Goal: Navigation & Orientation: Find specific page/section

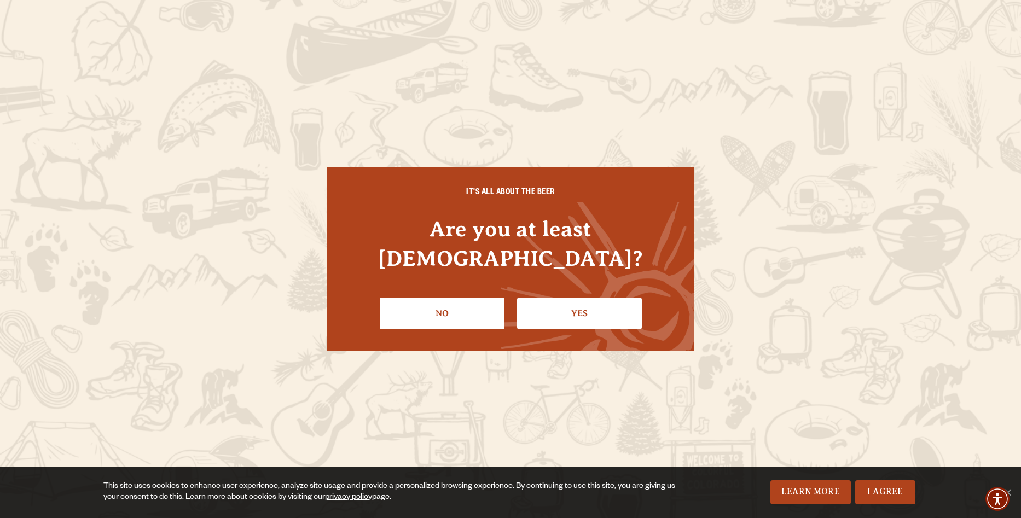
click at [582, 300] on link "Yes" at bounding box center [579, 314] width 125 height 32
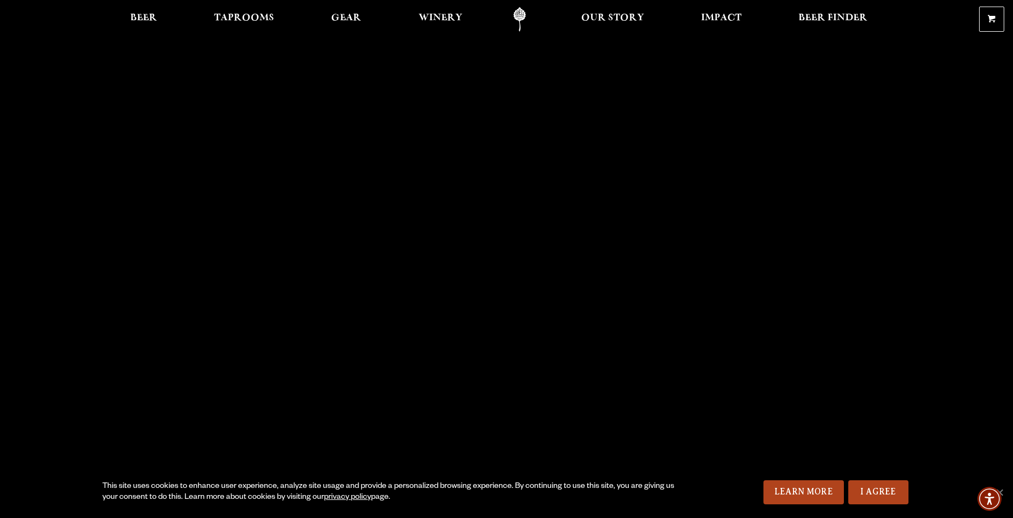
click at [518, 13] on link "Odell Home" at bounding box center [519, 19] width 41 height 25
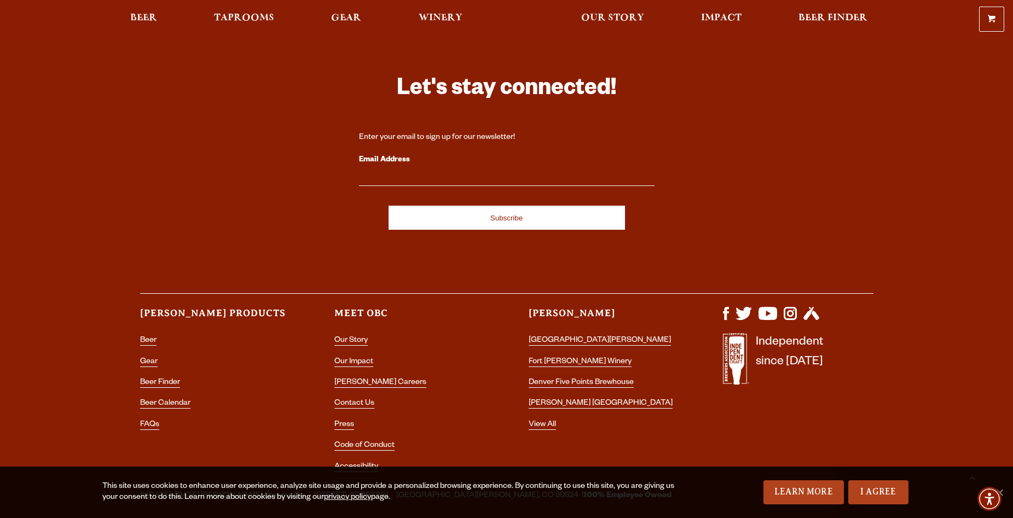
scroll to position [3176, 0]
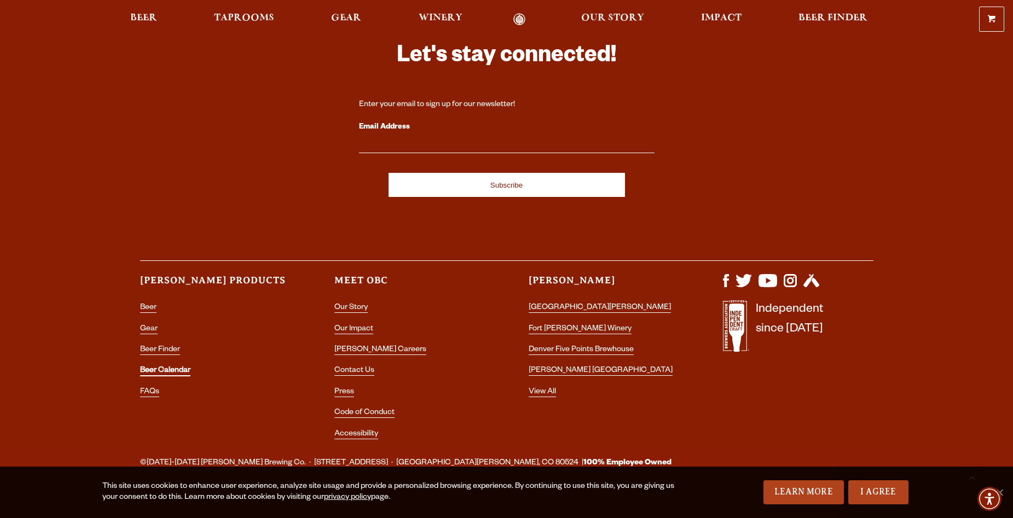
click at [170, 367] on link "Beer Calendar" at bounding box center [165, 372] width 50 height 10
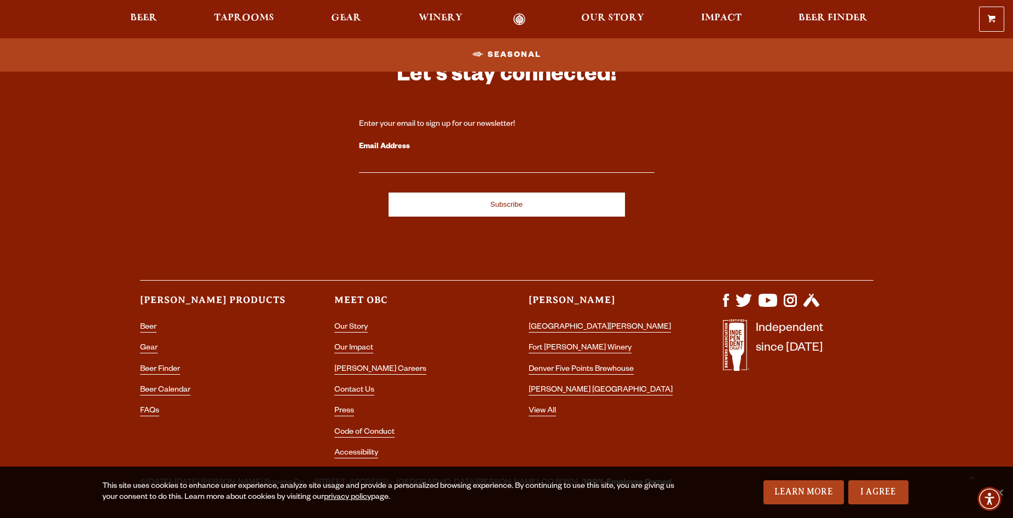
scroll to position [1491, 0]
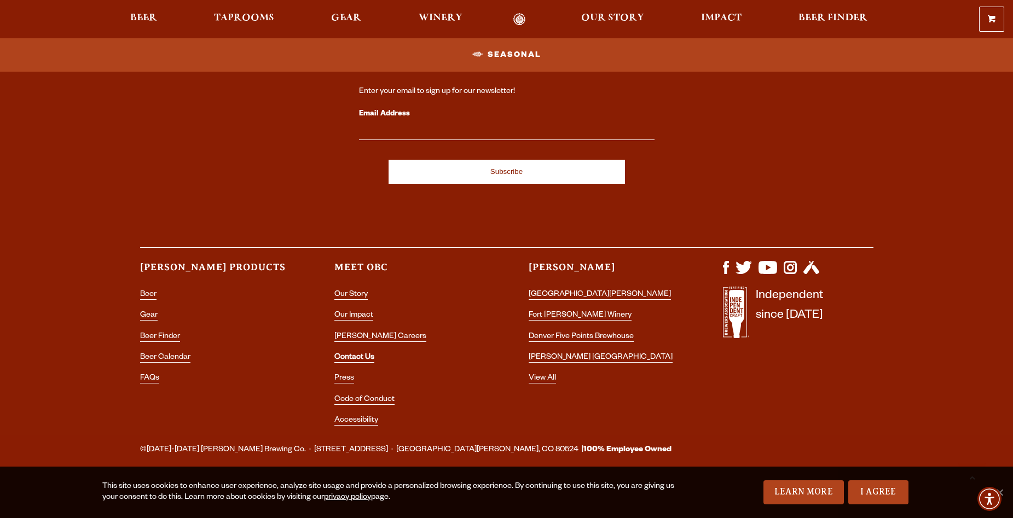
click at [356, 355] on link "Contact Us" at bounding box center [354, 358] width 40 height 10
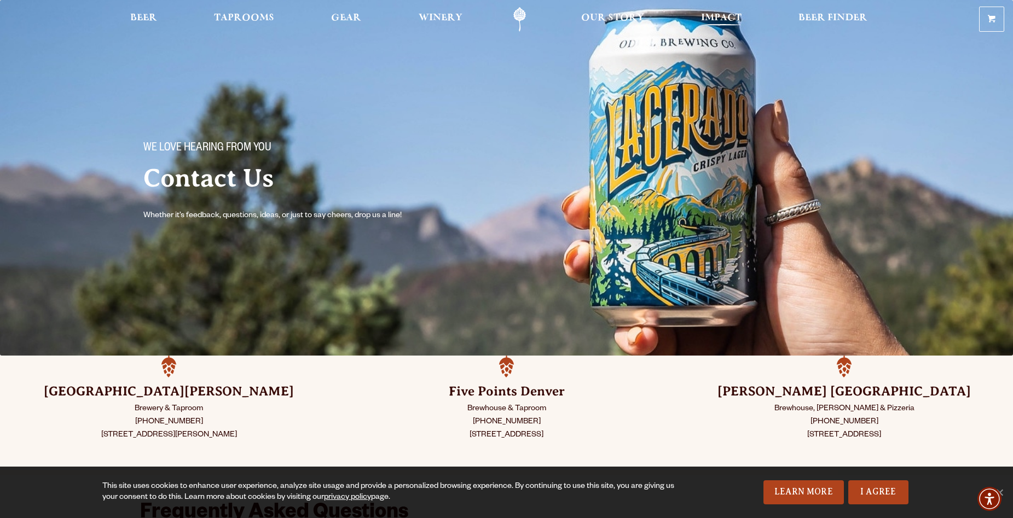
click at [721, 14] on span "Impact" at bounding box center [721, 18] width 40 height 9
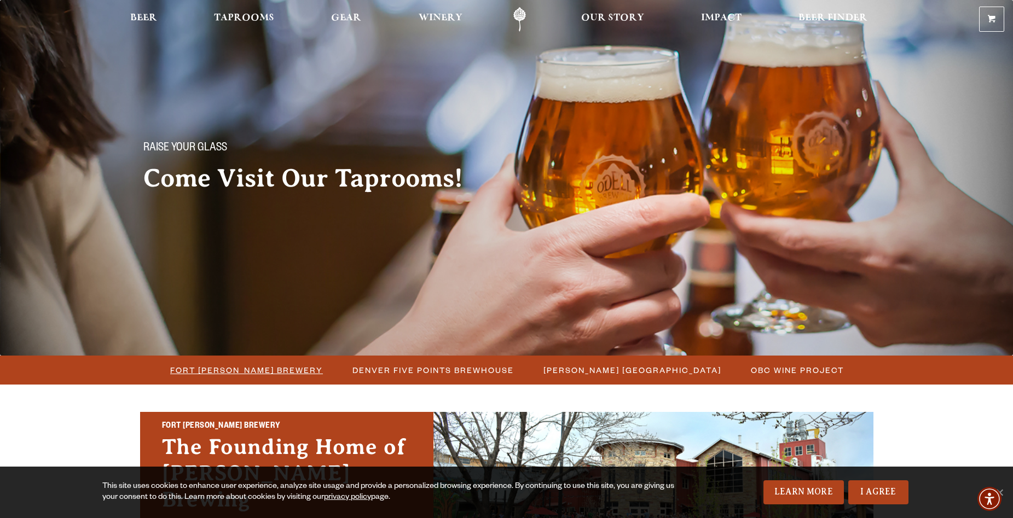
click at [238, 367] on span "Fort Collins Brewery" at bounding box center [246, 370] width 153 height 16
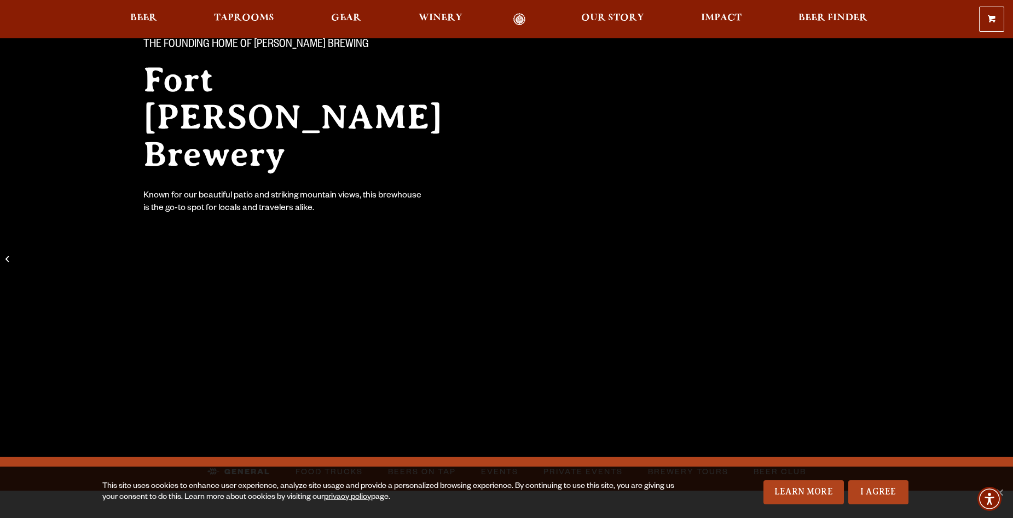
scroll to position [274, 0]
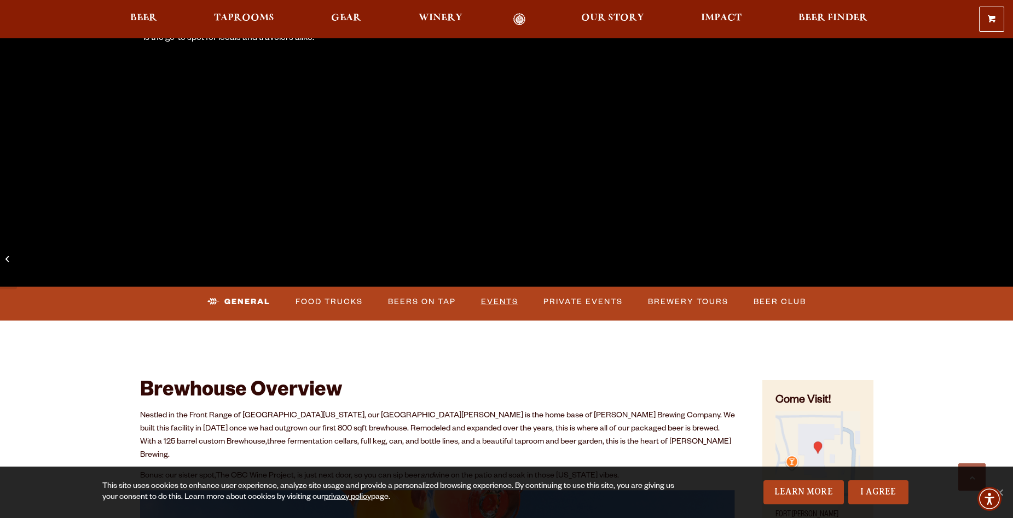
click at [498, 298] on link "Events" at bounding box center [500, 301] width 46 height 25
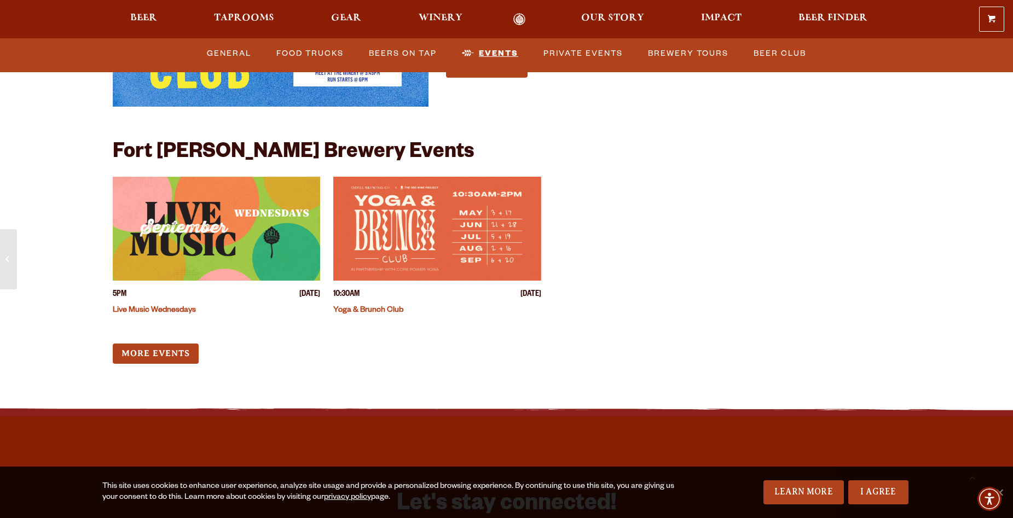
scroll to position [4301, 0]
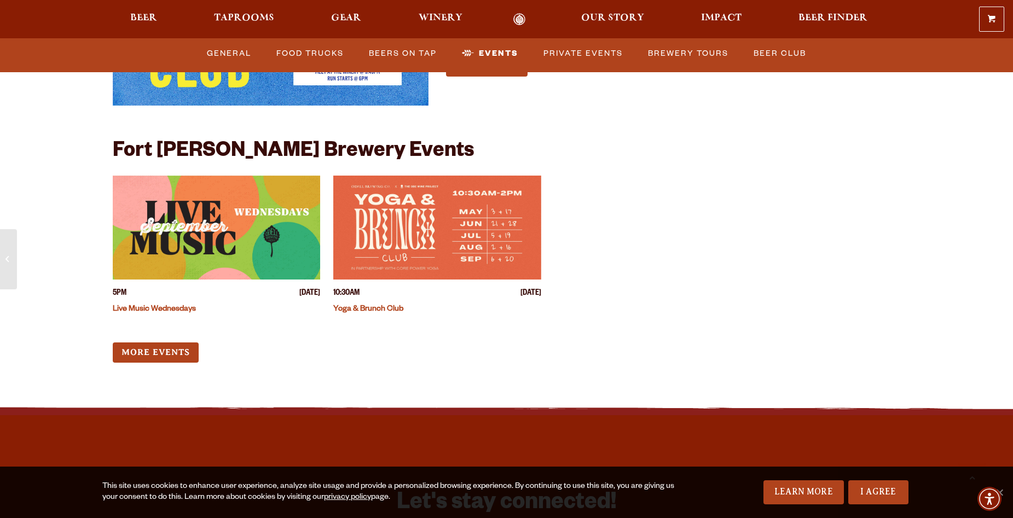
click at [205, 209] on img "View event details" at bounding box center [217, 228] width 208 height 104
